Goal: Check status

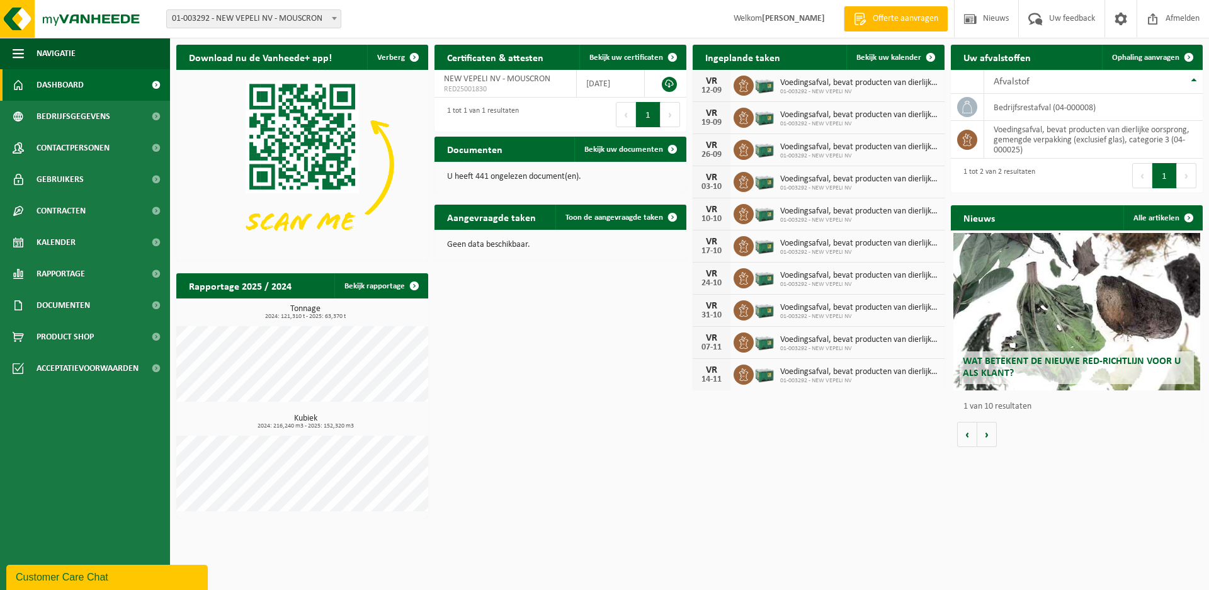
click at [329, 307] on h3 "Tonnage 2024: 121,310 t - 2025: 63,370 t" at bounding box center [306, 312] width 246 height 15
click at [368, 290] on link "Bekijk rapportage" at bounding box center [380, 285] width 93 height 25
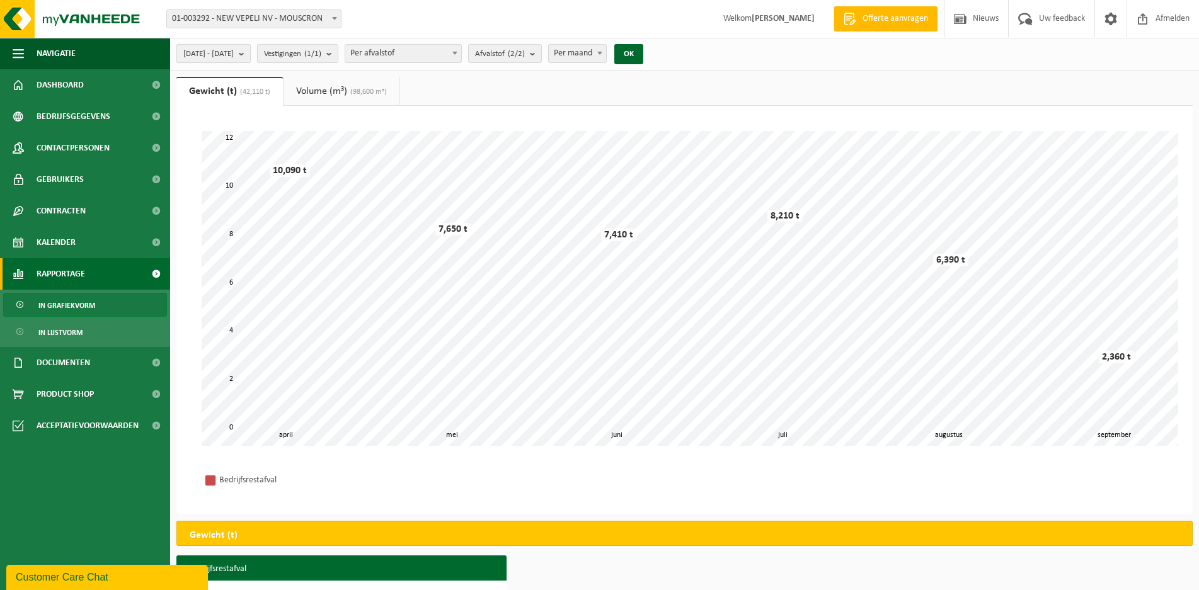
click at [250, 55] on b "submit" at bounding box center [244, 54] width 11 height 18
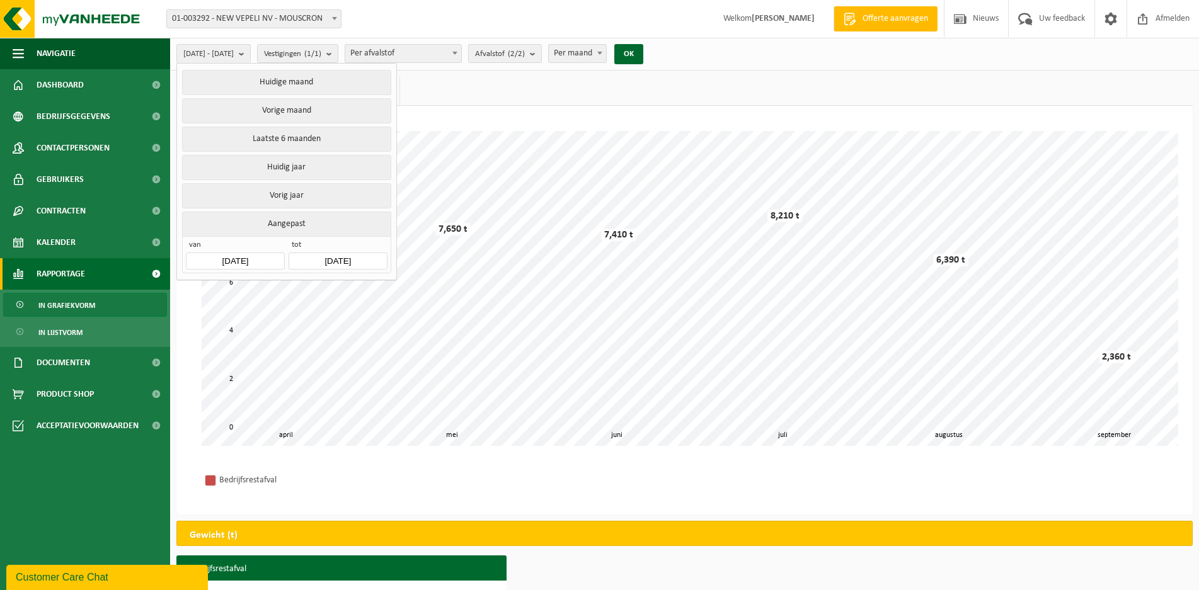
click at [239, 257] on input "[DATE]" at bounding box center [235, 261] width 98 height 17
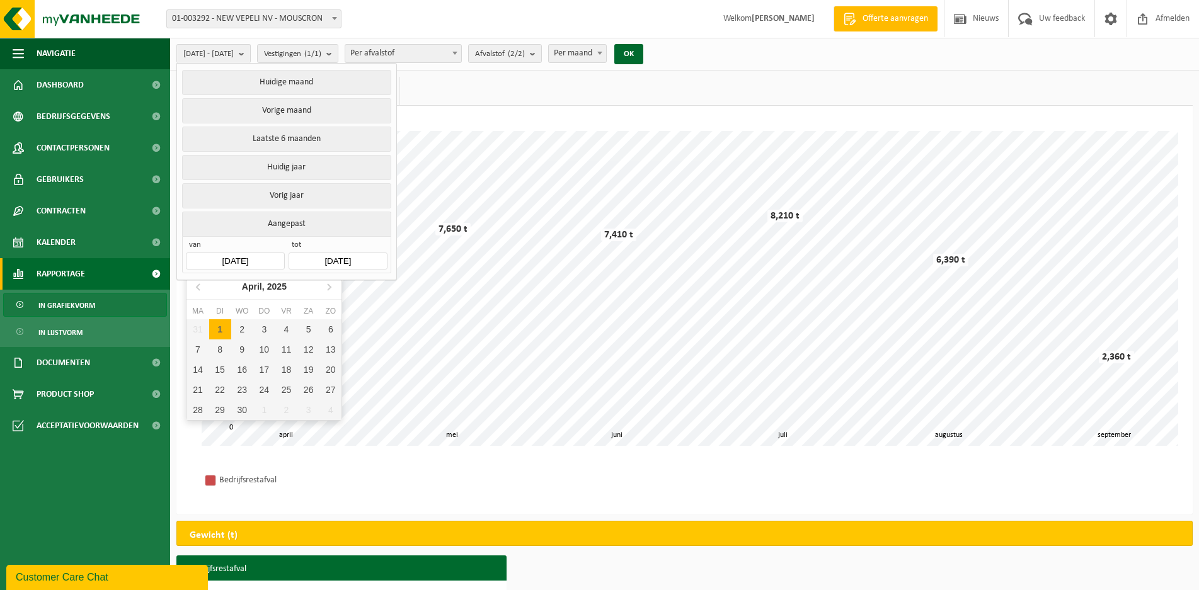
click at [242, 256] on input "[DATE]" at bounding box center [235, 261] width 98 height 17
click at [205, 287] on icon at bounding box center [199, 287] width 20 height 20
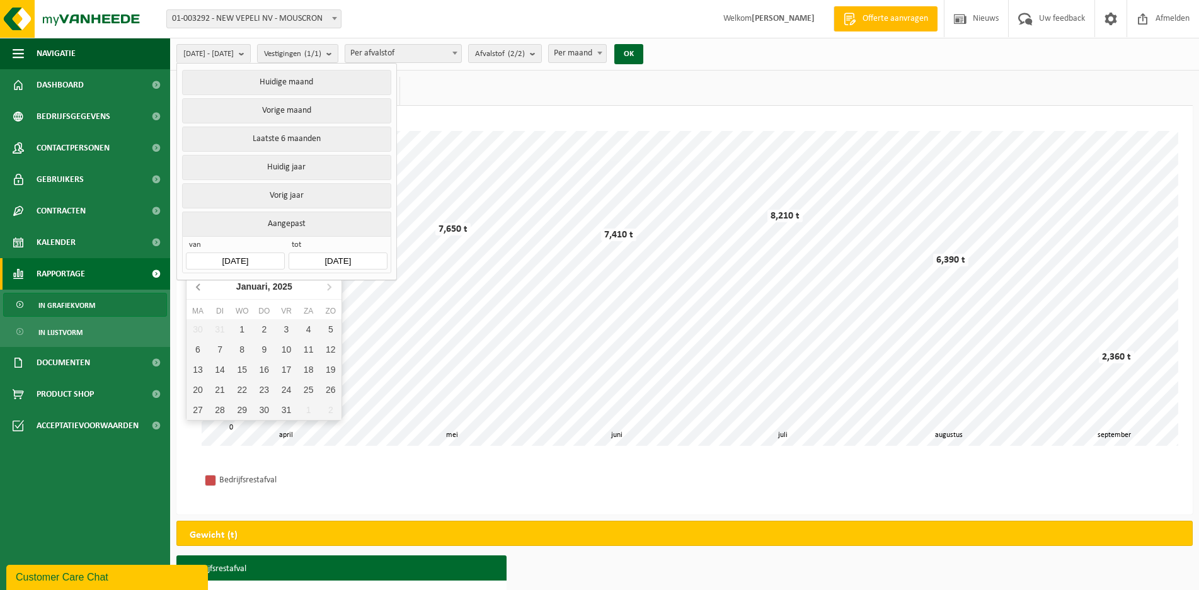
click at [205, 287] on icon at bounding box center [199, 287] width 20 height 20
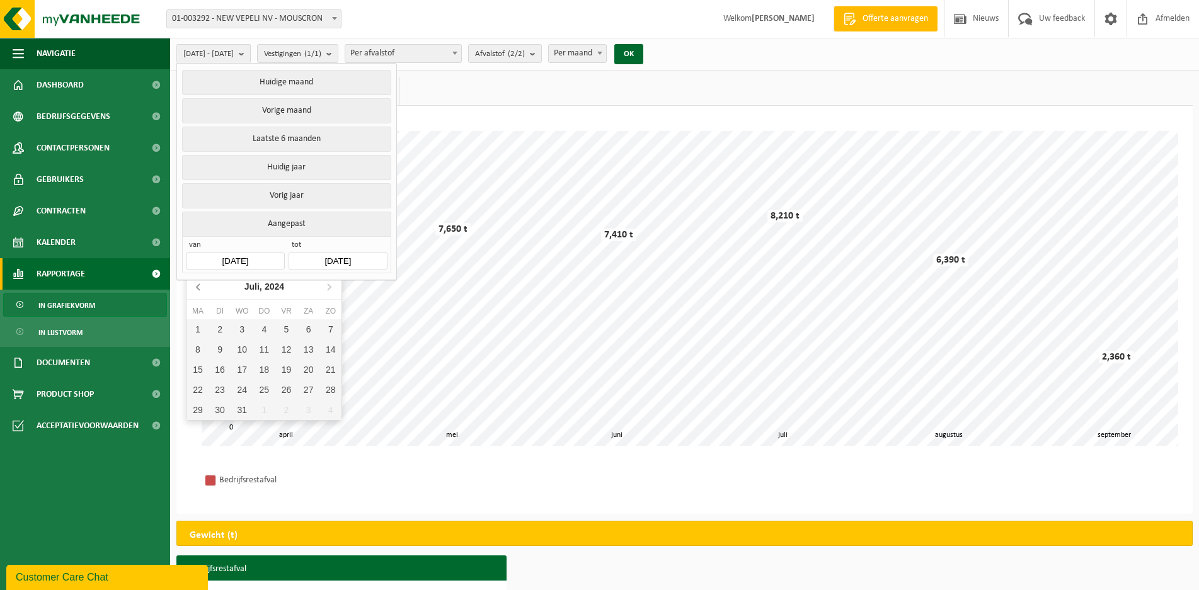
click at [205, 287] on icon at bounding box center [199, 287] width 20 height 20
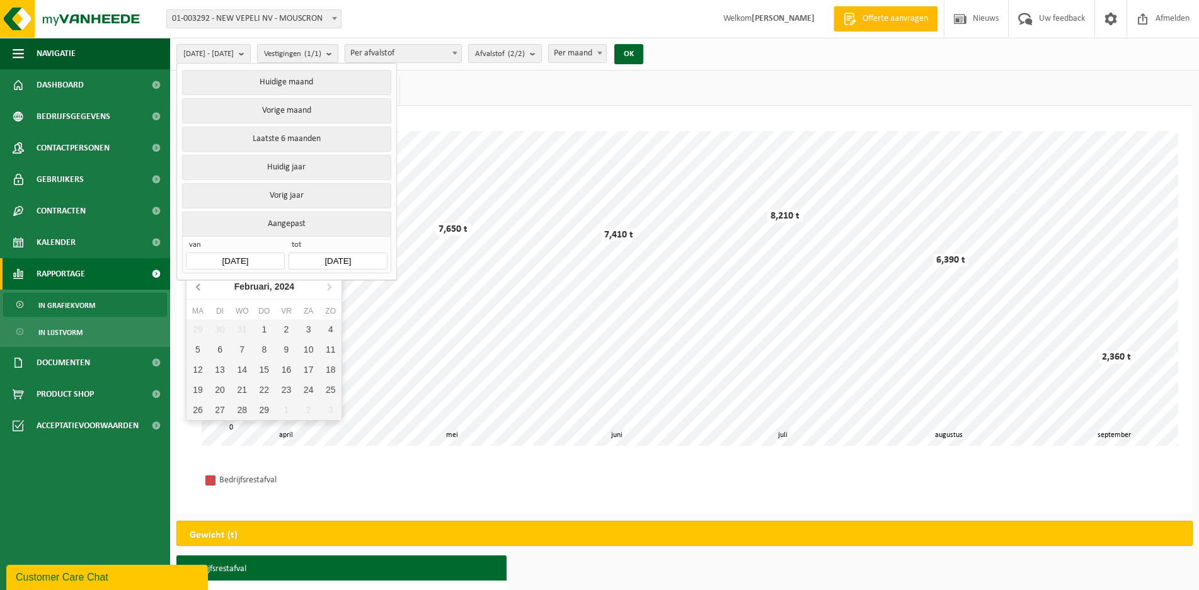
click at [205, 287] on icon at bounding box center [199, 287] width 20 height 20
click at [203, 326] on div "1" at bounding box center [197, 329] width 22 height 20
type input "[DATE]"
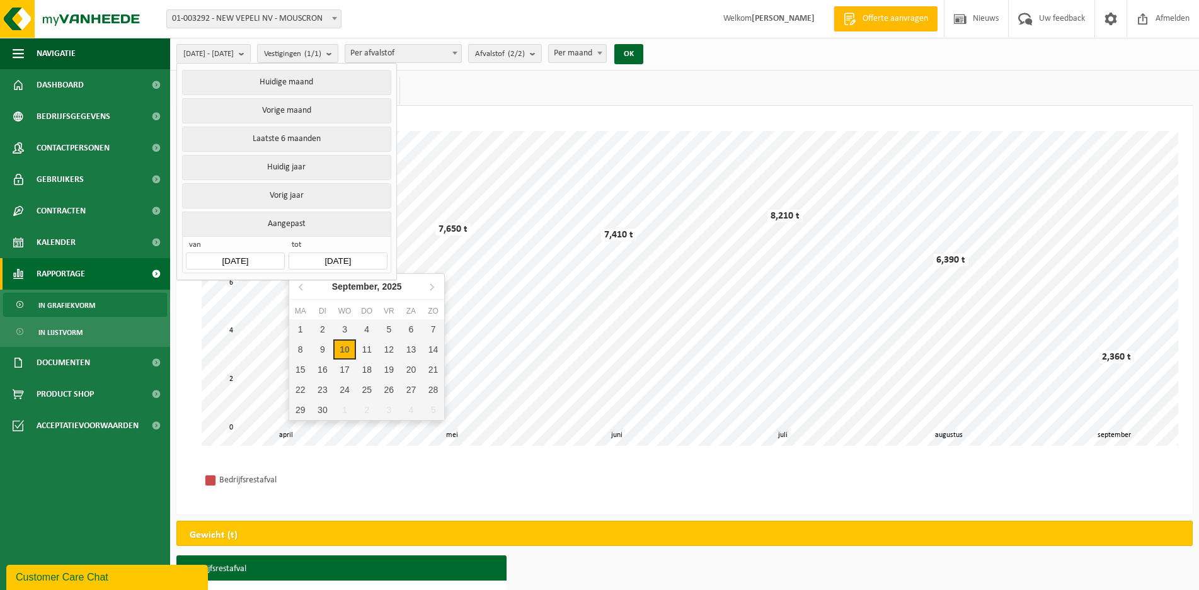
click at [357, 257] on input "[DATE]" at bounding box center [338, 261] width 98 height 17
click at [306, 289] on icon at bounding box center [302, 287] width 20 height 20
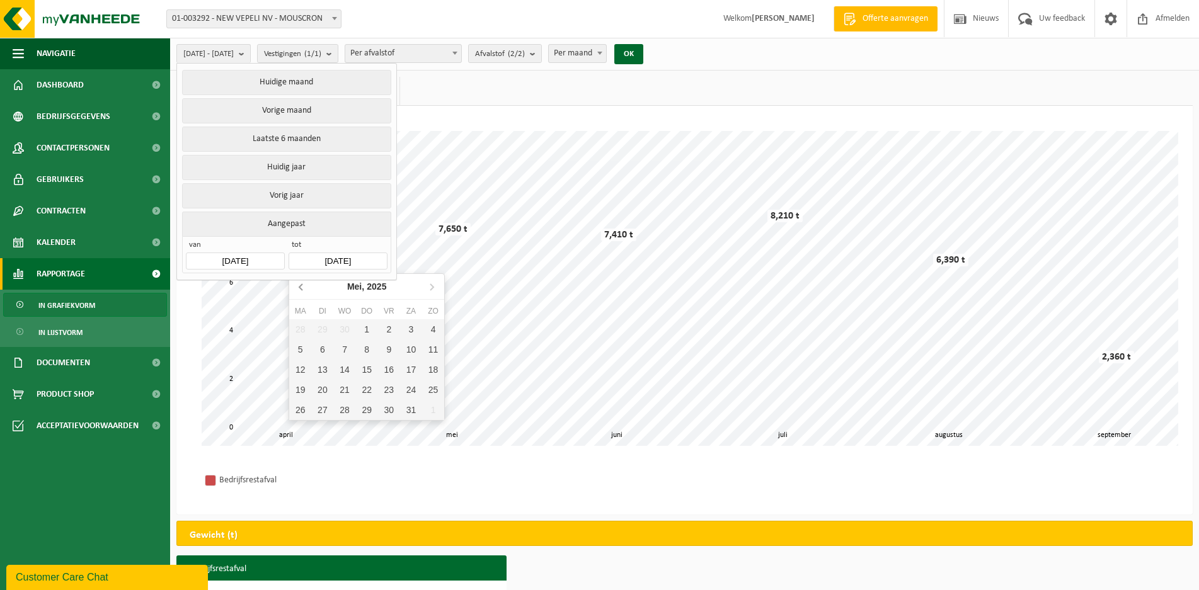
click at [306, 289] on icon at bounding box center [302, 287] width 20 height 20
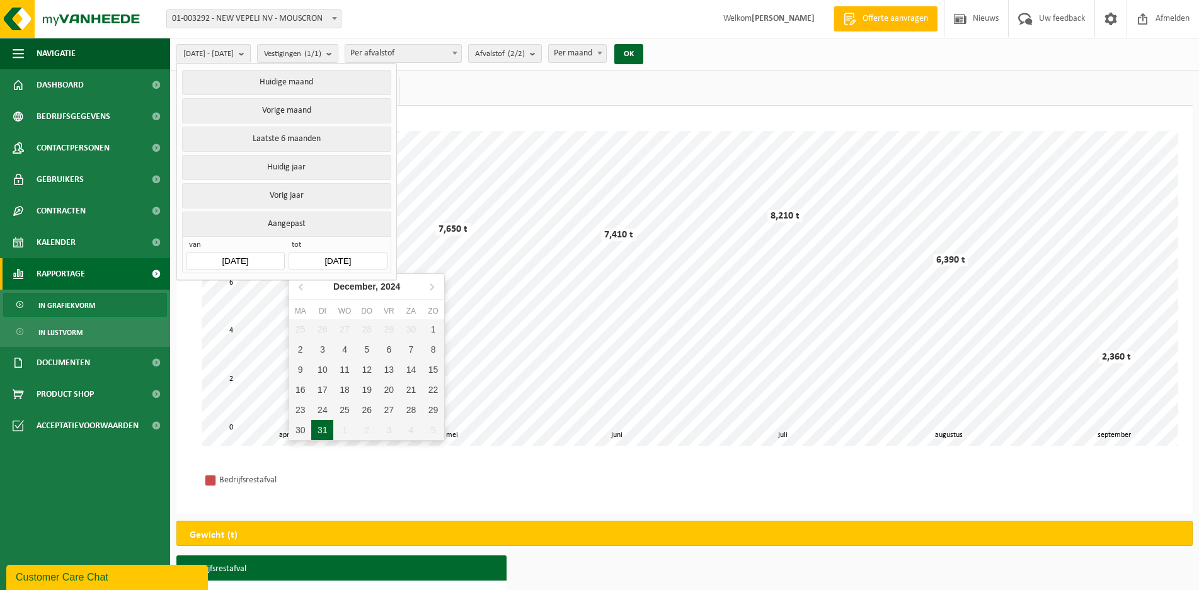
click at [327, 428] on div "31" at bounding box center [322, 430] width 22 height 20
type input "[DATE]"
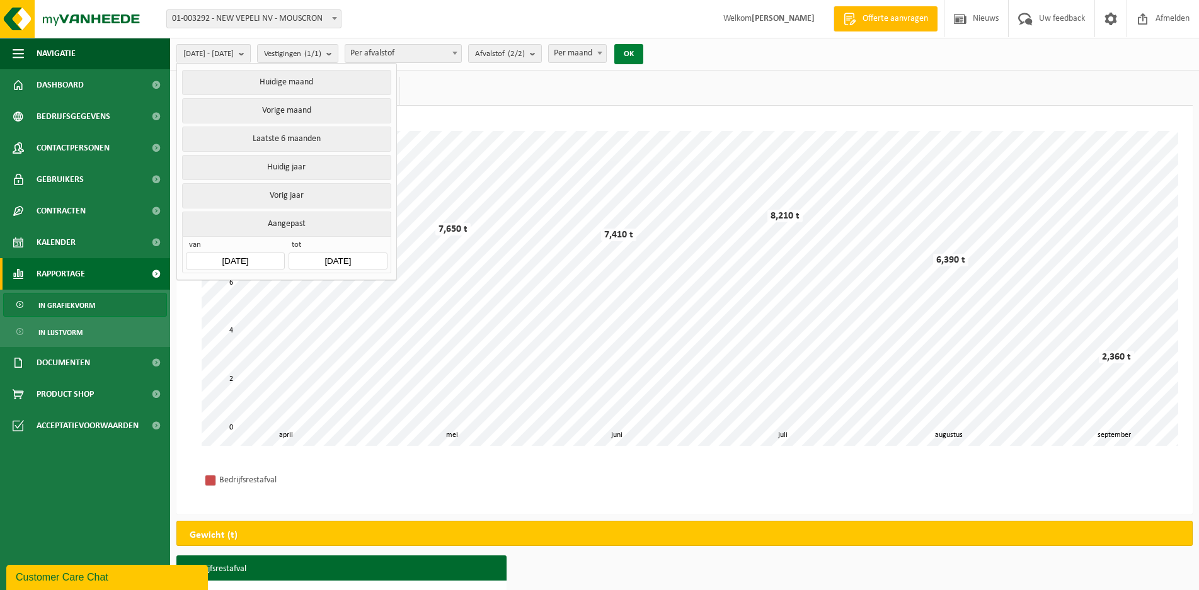
click at [643, 52] on button "OK" at bounding box center [628, 54] width 29 height 20
